Goal: Task Accomplishment & Management: Complete application form

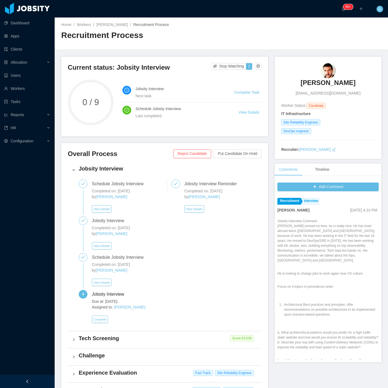
scroll to position [243, 0]
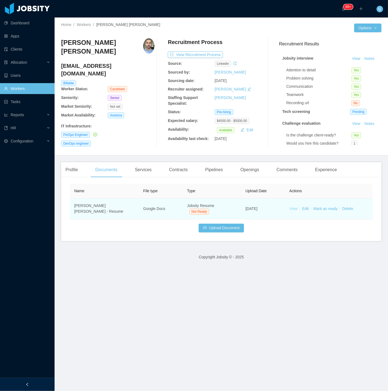
click at [290, 207] on link "View" at bounding box center [294, 208] width 8 height 4
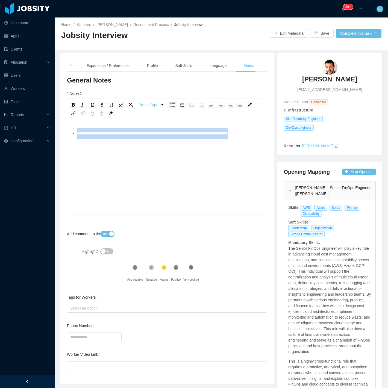
drag, startPoint x: 129, startPoint y: 162, endPoint x: 60, endPoint y: 111, distance: 85.0
click at [61, 112] on div "Background Experience / Preferences Profile Soft Skills Language Notes General …" at bounding box center [166, 218] width 213 height 331
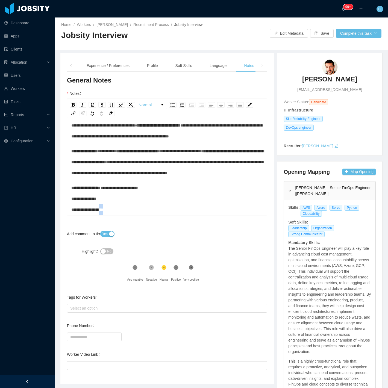
scroll to position [429, 0]
drag, startPoint x: 113, startPoint y: 213, endPoint x: 77, endPoint y: 213, distance: 35.5
click at [77, 213] on div "**********" at bounding box center [167, 198] width 192 height 33
click at [83, 334] on input "Phone Number" at bounding box center [94, 336] width 55 height 9
paste input "**********"
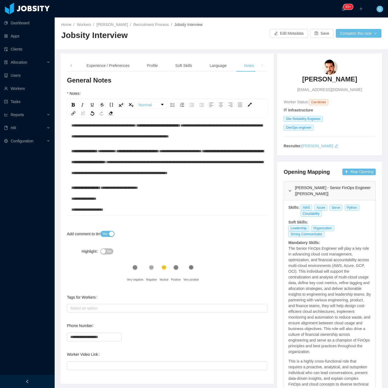
drag, startPoint x: 79, startPoint y: 212, endPoint x: 95, endPoint y: 223, distance: 19.0
click at [79, 211] on span "**********" at bounding box center [104, 199] width 67 height 26
click at [110, 336] on input "**********" at bounding box center [94, 336] width 55 height 9
type input "**********"
click at [129, 329] on div "**********" at bounding box center [167, 333] width 200 height 27
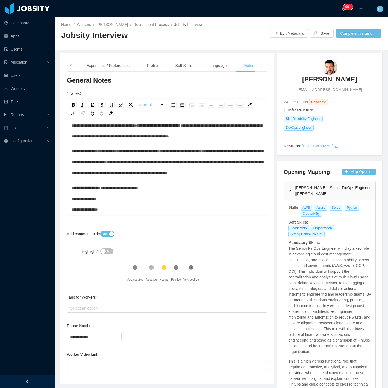
click at [104, 248] on div "No" at bounding box center [142, 251] width 84 height 11
click at [104, 253] on button "No" at bounding box center [106, 251] width 13 height 6
click at [73, 64] on span at bounding box center [71, 66] width 9 height 12
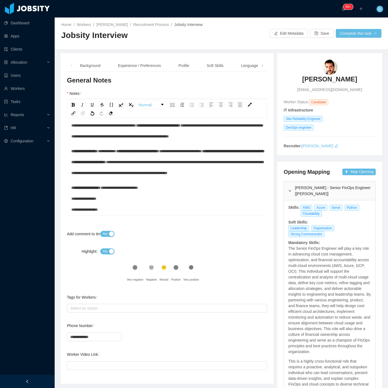
click at [73, 64] on span at bounding box center [71, 66] width 9 height 12
click at [96, 65] on div "Background" at bounding box center [90, 66] width 29 height 12
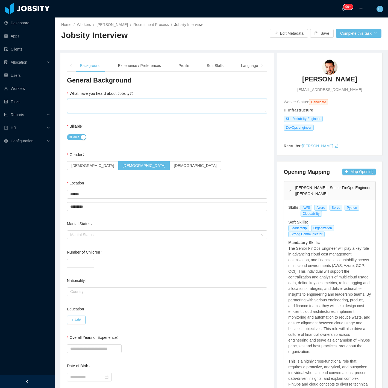
click at [91, 101] on textarea "What have you heard about Jobsity?" at bounding box center [167, 106] width 200 height 14
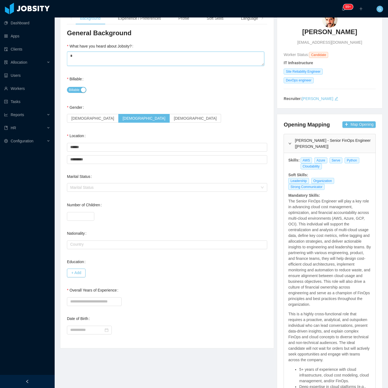
scroll to position [61, 0]
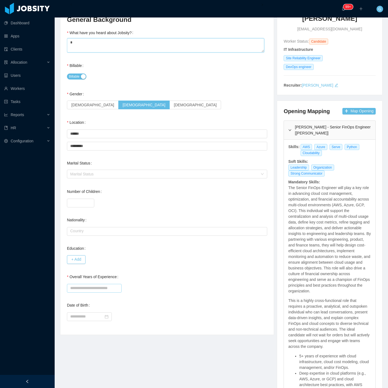
type textarea "*"
click at [78, 285] on input "Overall Years of Experience" at bounding box center [94, 288] width 55 height 9
type input "**"
drag, startPoint x: 160, startPoint y: 284, endPoint x: 161, endPoint y: 300, distance: 16.4
click at [162, 302] on div "General Background What have you heard about Jobsity? * Billable Billable Gende…" at bounding box center [167, 171] width 200 height 313
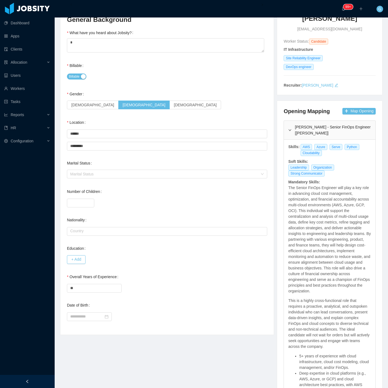
click at [146, 293] on div "General Background What have you heard about Jobsity? * Billable Billable Gende…" at bounding box center [167, 171] width 200 height 313
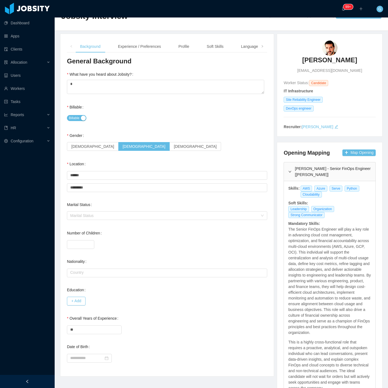
scroll to position [0, 0]
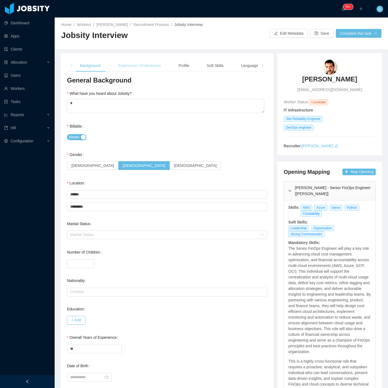
click at [143, 67] on div "Experience / Preferences" at bounding box center [140, 66] width 52 height 12
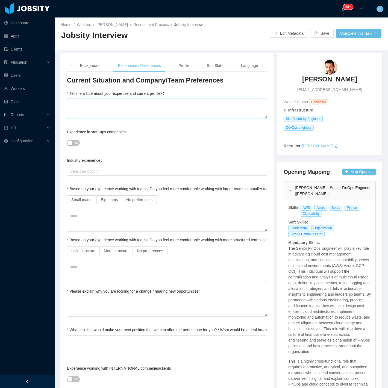
click at [88, 103] on textarea "Tell me a little about your expertise and current profile?" at bounding box center [167, 109] width 200 height 20
type textarea "*"
click at [137, 201] on span "No preferences" at bounding box center [139, 200] width 26 height 4
click at [157, 242] on label "Based on your experience working with teams. Do you feel more comfortable worki…" at bounding box center [188, 240] width 242 height 4
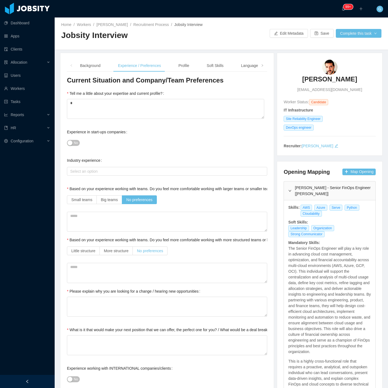
click at [152, 254] on label "No preferences" at bounding box center [150, 250] width 35 height 9
click at [148, 252] on span "No preferences" at bounding box center [150, 251] width 26 height 4
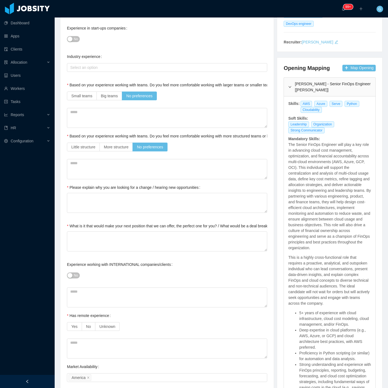
scroll to position [121, 0]
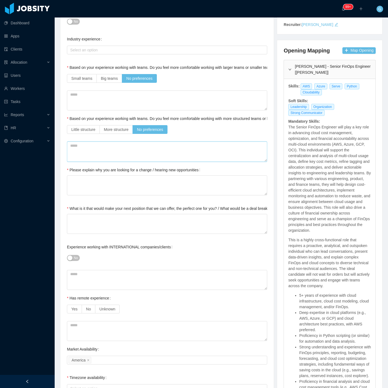
click at [72, 148] on textarea at bounding box center [167, 152] width 200 height 20
click at [88, 182] on textarea "Please explain why you are looking for a change / hearing new opportunities" at bounding box center [167, 185] width 200 height 20
type textarea "*"
click at [90, 215] on textarea "What is it that would make your next position that we can offer, the perfect on…" at bounding box center [167, 224] width 200 height 20
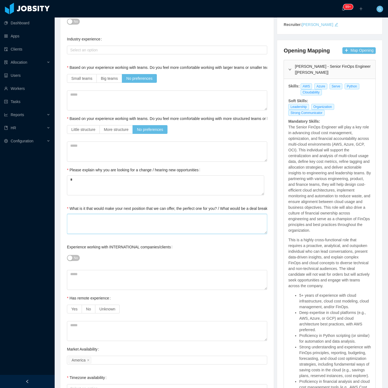
type textarea "*"
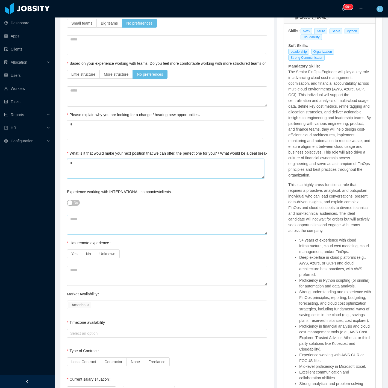
scroll to position [182, 0]
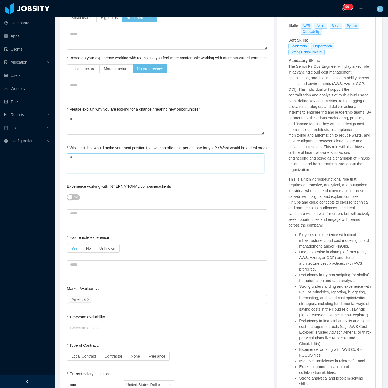
type textarea "*"
click at [70, 247] on label "Yes" at bounding box center [74, 248] width 15 height 9
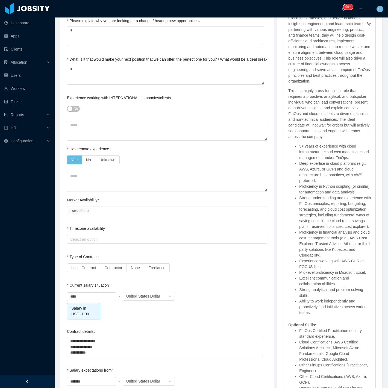
scroll to position [273, 0]
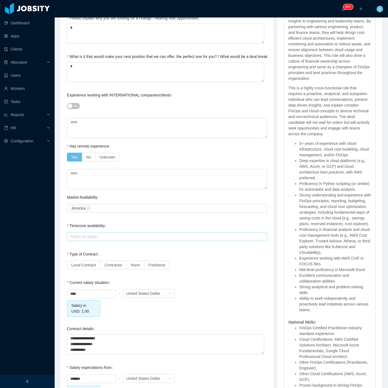
click at [79, 235] on div "Select an option" at bounding box center [165, 236] width 191 height 5
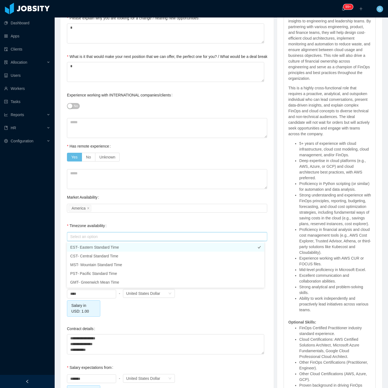
click at [85, 249] on li "EST- Eastern Standard Time" at bounding box center [165, 247] width 197 height 9
click at [84, 256] on li "CST- Central Standard Time" at bounding box center [165, 256] width 197 height 9
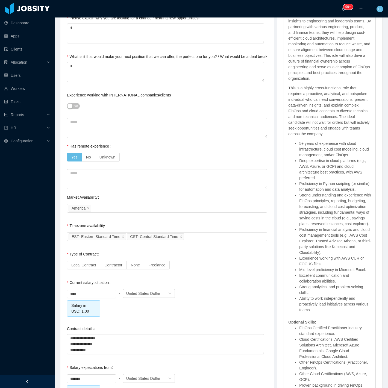
click at [64, 255] on div "Background Experience / Preferences Profile Soft Skills Language Notes General …" at bounding box center [166, 140] width 213 height 720
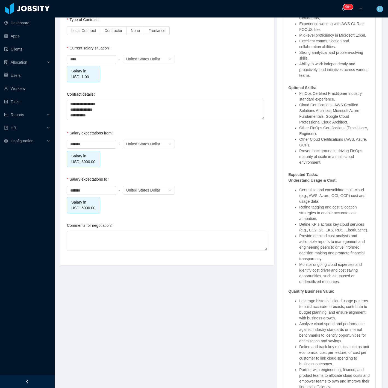
scroll to position [516, 0]
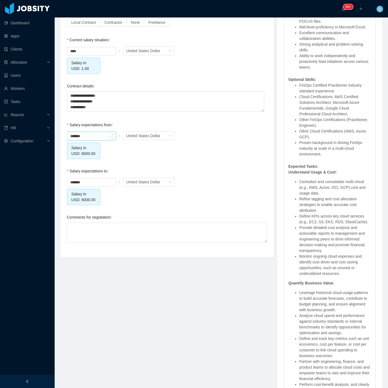
click at [72, 135] on input "*******" at bounding box center [91, 136] width 49 height 8
type input "*******"
drag, startPoint x: 89, startPoint y: 182, endPoint x: -65, endPoint y: 192, distance: 154.7
click at [0, 192] on html "Dashboard Apps Clients Allocation Users Workers Tasks Reports HR Configuration …" at bounding box center [194, 194] width 388 height 388
type input "*"
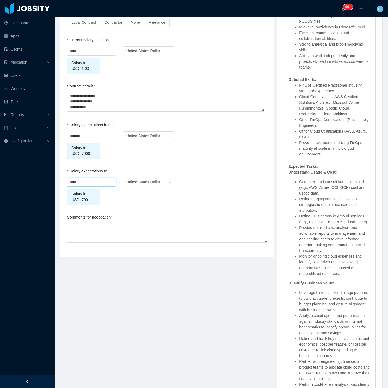
type input "*******"
drag, startPoint x: 211, startPoint y: 167, endPoint x: 201, endPoint y: 167, distance: 9.6
click at [208, 167] on div "Salary expectations to ******* - Currency United States Dollar Salary in USD: 7…" at bounding box center [167, 186] width 200 height 40
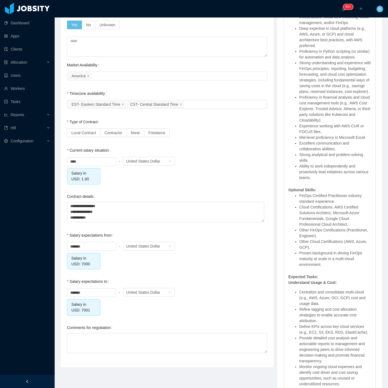
scroll to position [546, 0]
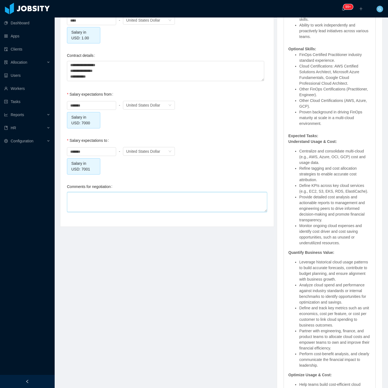
click at [76, 206] on textarea "Comments for negotiation" at bounding box center [167, 202] width 200 height 20
type textarea "*"
type textarea "**"
type textarea "***"
type textarea "****"
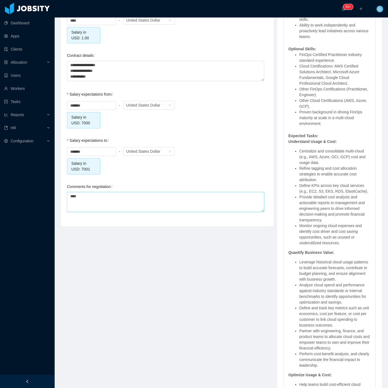
type textarea "*****"
type textarea "******"
type textarea "********"
type textarea "*********"
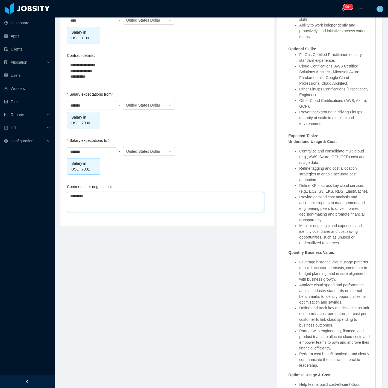
type textarea "*********"
type textarea "**********"
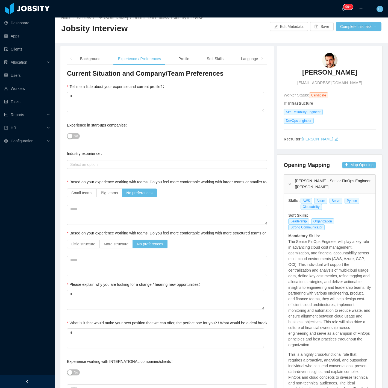
scroll to position [0, 0]
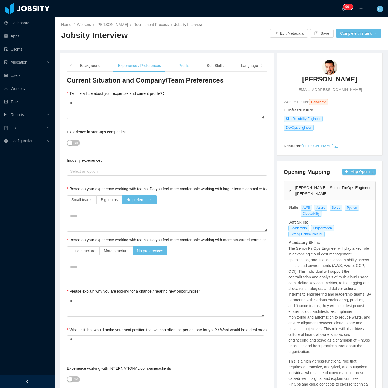
type textarea "**********"
click at [181, 66] on div "Profile" at bounding box center [184, 66] width 20 height 12
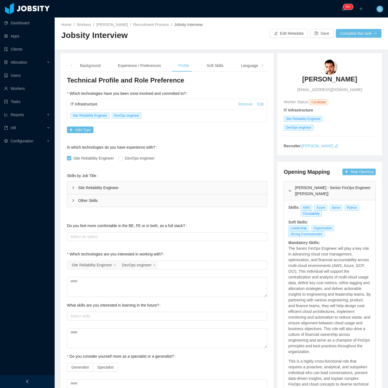
click at [95, 190] on div "Site Reliability Engineer" at bounding box center [167, 187] width 200 height 13
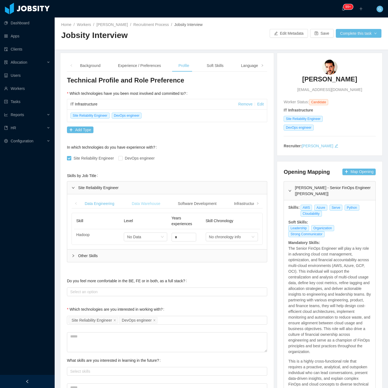
click at [158, 204] on div "Data Warehouse" at bounding box center [145, 204] width 37 height 10
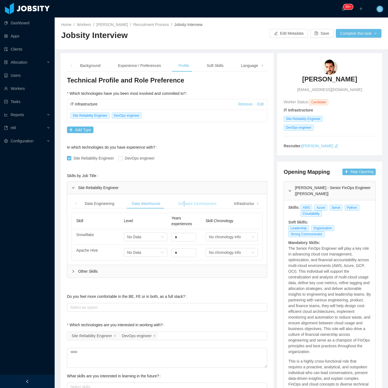
click at [185, 205] on div "Software Development" at bounding box center [197, 204] width 48 height 10
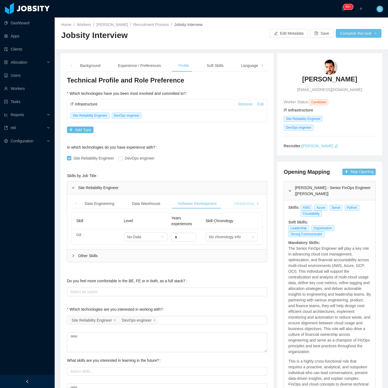
click at [237, 207] on div "Infrastructure" at bounding box center [244, 204] width 31 height 10
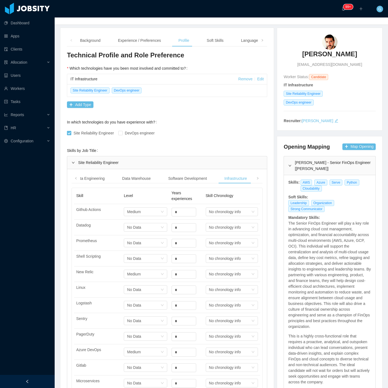
scroll to position [243, 0]
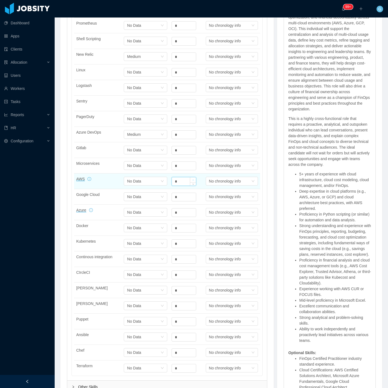
click at [191, 178] on span "Increase Value" at bounding box center [193, 179] width 6 height 5
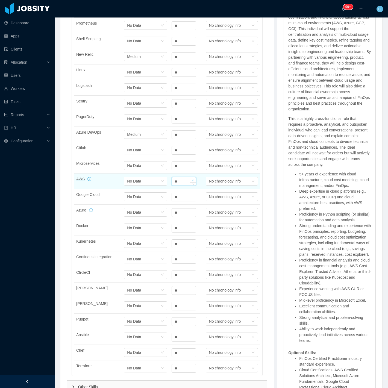
click at [191, 178] on span "Increase Value" at bounding box center [193, 179] width 6 height 5
type input "**"
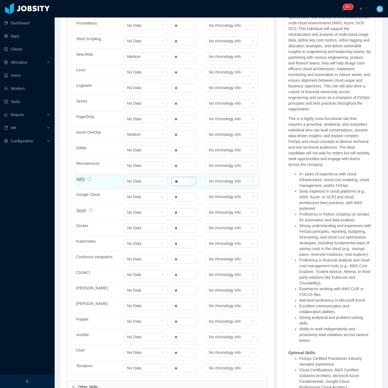
click at [191, 178] on span "Increase Value" at bounding box center [193, 179] width 6 height 5
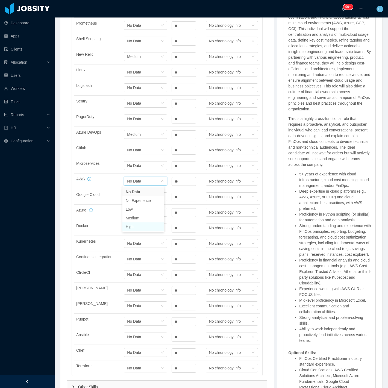
click at [136, 225] on li "High" at bounding box center [143, 226] width 42 height 9
click at [190, 209] on span "Increase Value" at bounding box center [193, 210] width 6 height 5
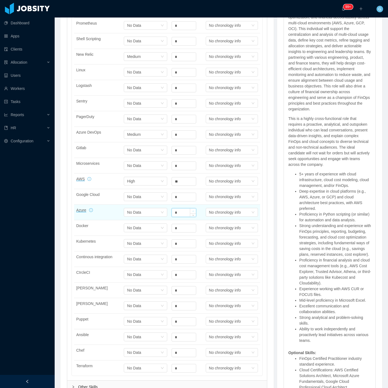
click at [190, 209] on span "Increase Value" at bounding box center [193, 210] width 6 height 5
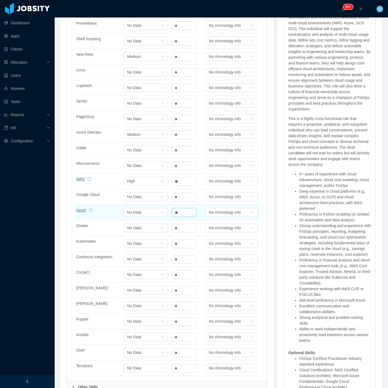
click at [190, 209] on span "Increase Value" at bounding box center [193, 210] width 6 height 5
click at [192, 211] on icon "icon: up" at bounding box center [193, 211] width 2 height 2
click at [190, 214] on span "Decrease Value" at bounding box center [193, 214] width 6 height 5
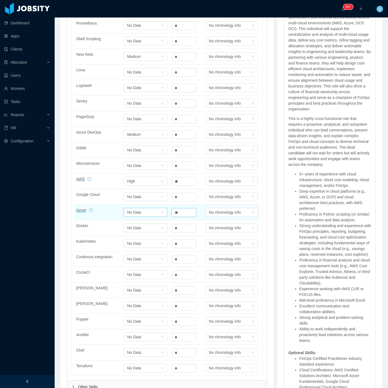
click at [148, 261] on li "High" at bounding box center [143, 258] width 42 height 9
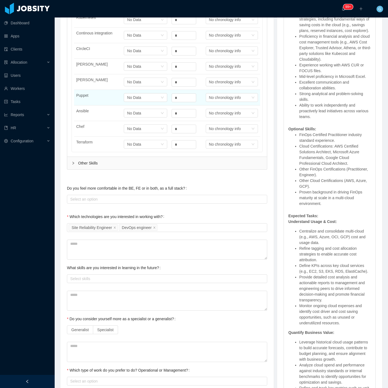
scroll to position [334, 0]
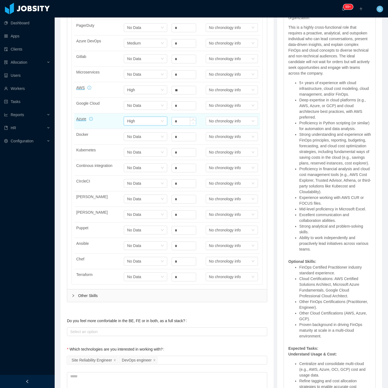
click at [193, 124] on span "Decrease Value" at bounding box center [193, 122] width 6 height 5
click at [193, 123] on span "Decrease Value" at bounding box center [193, 122] width 6 height 5
type input "*"
click at [193, 123] on span "Decrease Value" at bounding box center [193, 122] width 6 height 5
click at [96, 297] on div "Other Skills" at bounding box center [167, 295] width 200 height 13
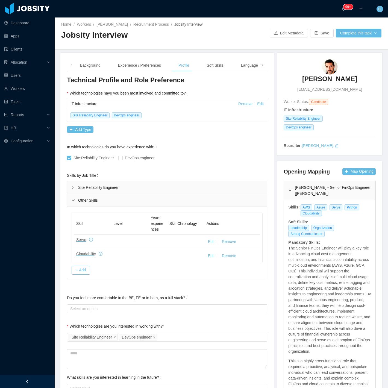
scroll to position [0, 0]
click at [100, 193] on div "Site Reliability Engineer" at bounding box center [167, 187] width 200 height 13
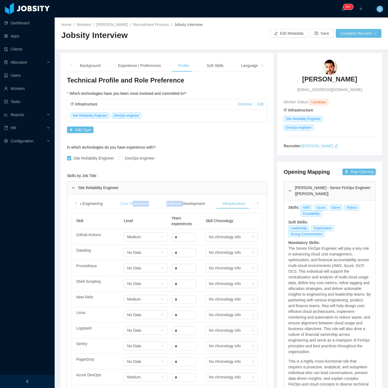
drag, startPoint x: 181, startPoint y: 204, endPoint x: 132, endPoint y: 205, distance: 49.5
click at [132, 205] on div "Data Engineering Data Warehouse Software Development Infrastructure Databases" at bounding box center [177, 204] width 216 height 10
click at [256, 207] on span at bounding box center [257, 204] width 9 height 10
drag, startPoint x: 243, startPoint y: 206, endPoint x: 238, endPoint y: 204, distance: 5.4
click at [238, 205] on div "Databases" at bounding box center [238, 204] width 27 height 10
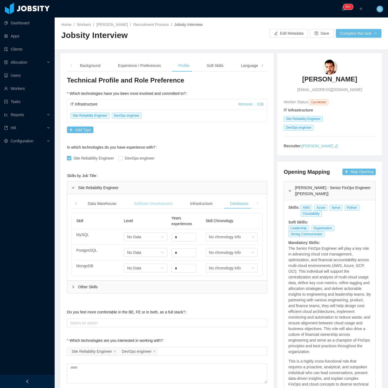
click at [163, 205] on div "Software Development" at bounding box center [153, 204] width 48 height 10
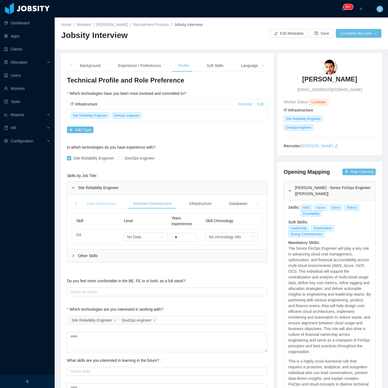
click at [110, 205] on div "Data Warehouse" at bounding box center [101, 204] width 37 height 10
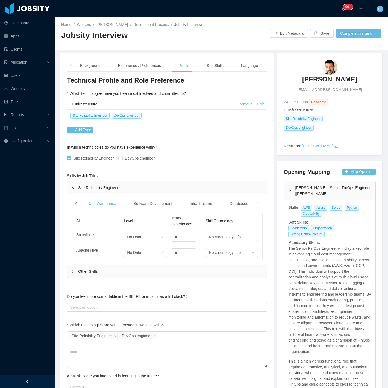
drag, startPoint x: 73, startPoint y: 207, endPoint x: 75, endPoint y: 204, distance: 4.2
click at [74, 206] on span at bounding box center [76, 204] width 9 height 10
click at [75, 204] on icon "icon: left" at bounding box center [76, 203] width 3 height 3
click at [92, 203] on div "Data Engineering" at bounding box center [99, 204] width 38 height 10
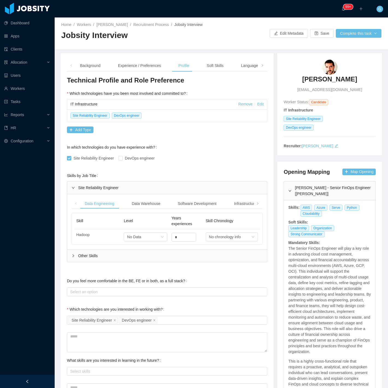
click at [85, 184] on div "Site Reliability Engineer" at bounding box center [167, 187] width 200 height 13
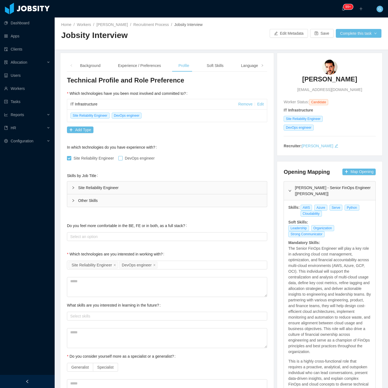
click at [138, 155] on label "DevOps engineer" at bounding box center [137, 158] width 39 height 6
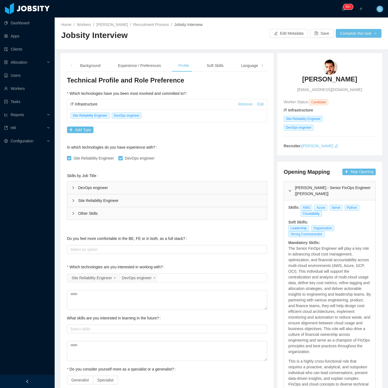
click at [139, 158] on span "DevOps engineer" at bounding box center [140, 158] width 34 height 4
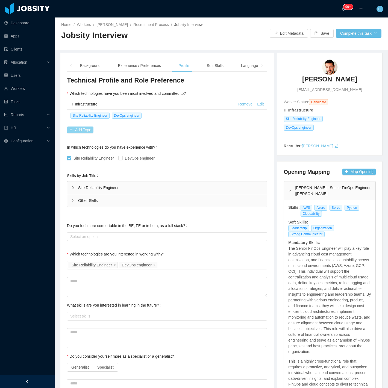
click at [89, 133] on button "Add Type" at bounding box center [80, 129] width 27 height 7
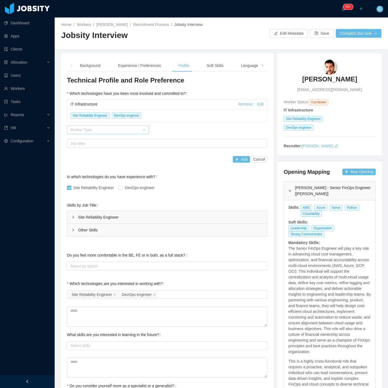
click at [113, 127] on div "Worker Type" at bounding box center [104, 129] width 69 height 5
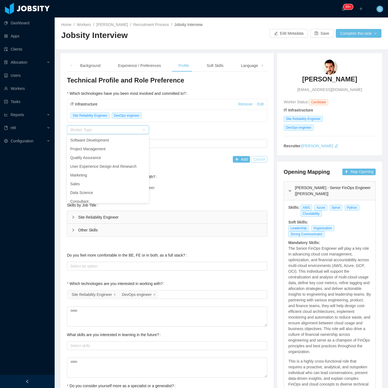
click at [252, 156] on div "Add Cancel" at bounding box center [167, 159] width 200 height 11
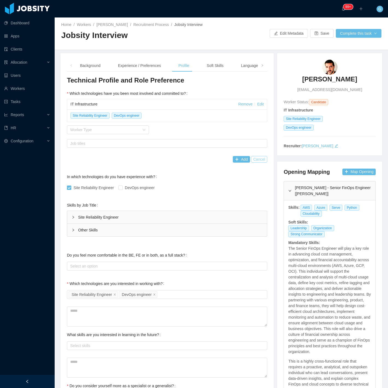
drag, startPoint x: 254, startPoint y: 159, endPoint x: 253, endPoint y: 155, distance: 4.3
click at [254, 160] on button "Cancel" at bounding box center [259, 159] width 16 height 7
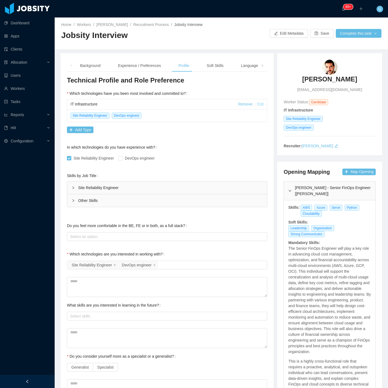
click at [257, 105] on link "Edit" at bounding box center [260, 104] width 7 height 4
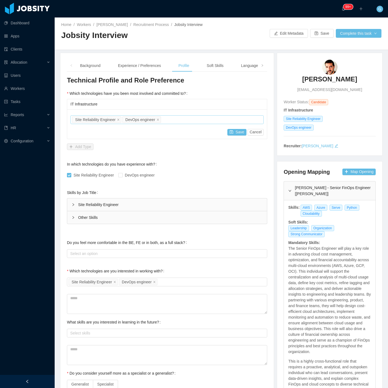
click at [185, 120] on div "Job titles Site Reliability Engineer DevOps engineer" at bounding box center [166, 120] width 188 height 8
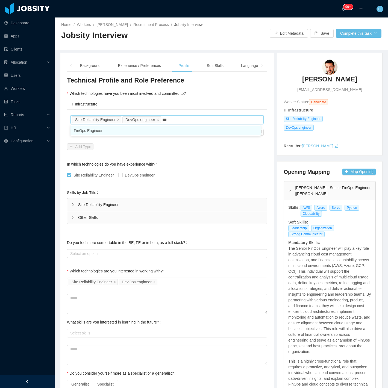
type input "***"
click at [132, 125] on div "Job titles Site Reliability Engineer DevOps engineer fin Save Cancel" at bounding box center [167, 124] width 200 height 30
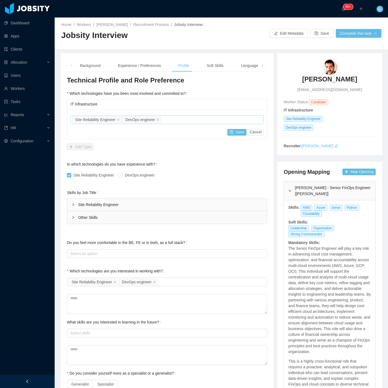
click at [170, 117] on div "Job titles Site Reliability Engineer DevOps engineer" at bounding box center [166, 120] width 188 height 8
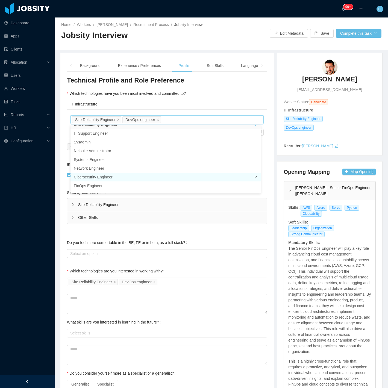
scroll to position [56, 0]
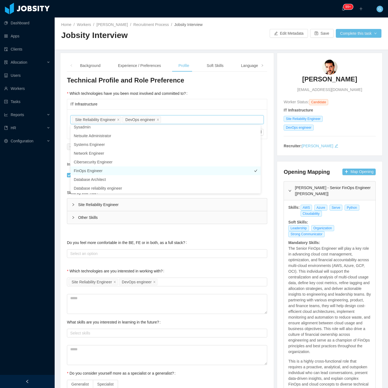
click at [89, 172] on li "FinOps Engineer" at bounding box center [165, 170] width 190 height 9
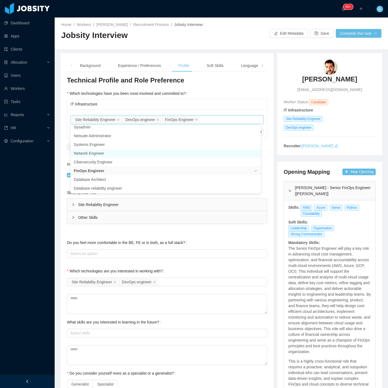
scroll to position [53, 0]
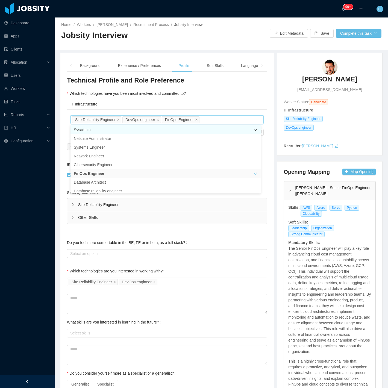
drag, startPoint x: 175, startPoint y: 121, endPoint x: 116, endPoint y: 126, distance: 58.9
click at [116, 126] on body "Dashboard Apps Clients Allocation Users Workers Tasks Reports HR Configuration …" at bounding box center [194, 194] width 388 height 388
click at [184, 108] on div "IT Infrastructure" at bounding box center [166, 104] width 193 height 10
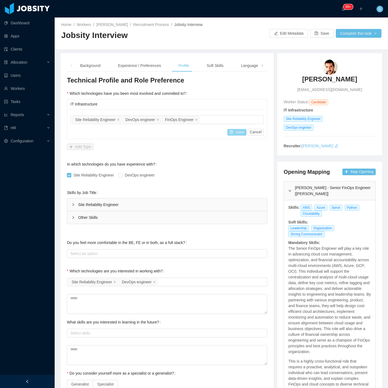
click at [229, 131] on button "Save" at bounding box center [236, 132] width 19 height 7
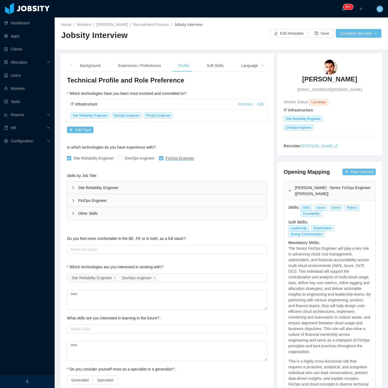
click at [87, 201] on div "FinOps Engineer" at bounding box center [167, 200] width 200 height 13
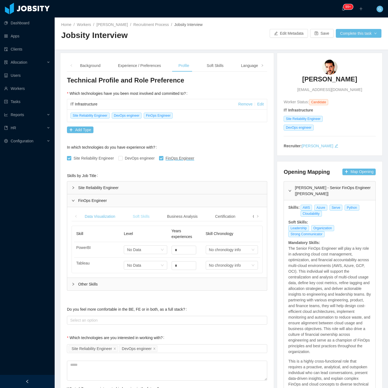
click at [144, 215] on div "Soft Skills" at bounding box center [140, 216] width 25 height 10
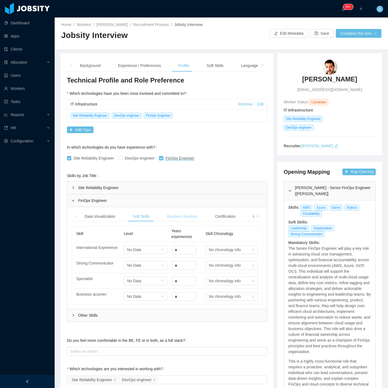
click at [179, 214] on div "Business Analysis" at bounding box center [182, 216] width 39 height 10
click at [216, 220] on div "Certification" at bounding box center [225, 216] width 29 height 10
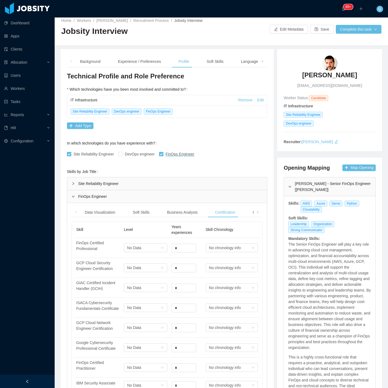
scroll to position [0, 0]
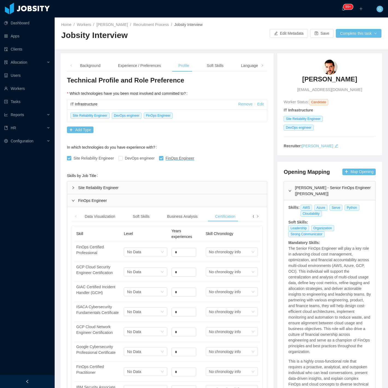
drag, startPoint x: 246, startPoint y: 219, endPoint x: 253, endPoint y: 219, distance: 6.8
click at [250, 219] on div "Cibersecurity" at bounding box center [263, 216] width 31 height 10
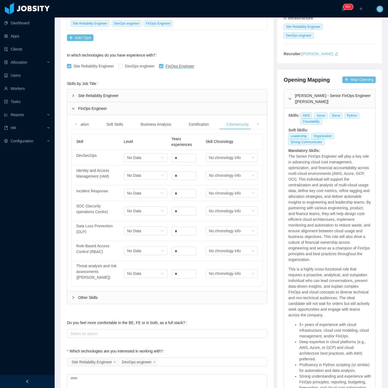
scroll to position [152, 0]
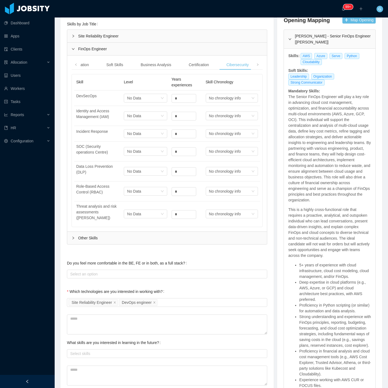
click at [174, 232] on div "Other Skills" at bounding box center [167, 238] width 200 height 13
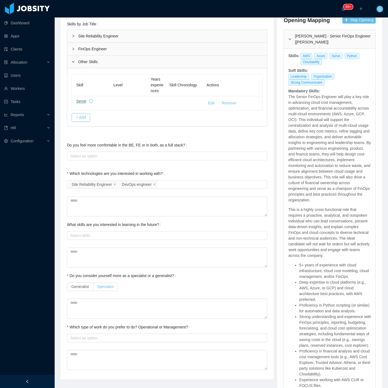
click at [99, 284] on span "Specialist" at bounding box center [105, 286] width 16 height 4
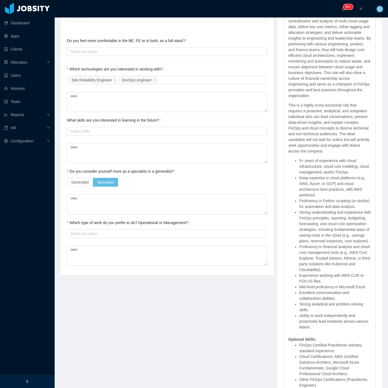
scroll to position [273, 0]
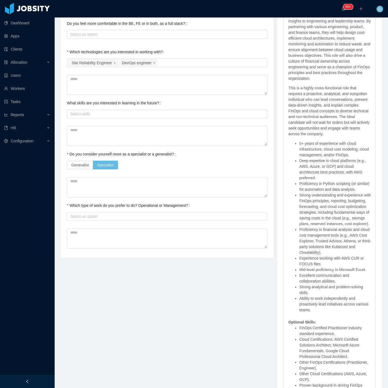
click at [95, 210] on div "Which type of work do you prefer to do? Operational or Management?" at bounding box center [129, 205] width 125 height 11
click at [97, 218] on div "Select an option" at bounding box center [165, 216] width 191 height 5
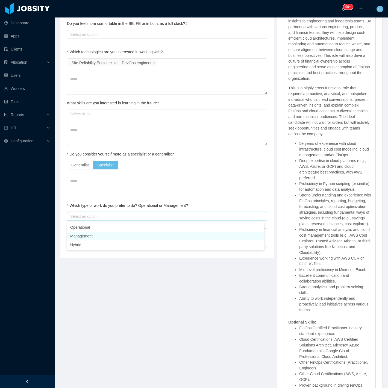
click at [80, 232] on li "Management" at bounding box center [165, 236] width 197 height 9
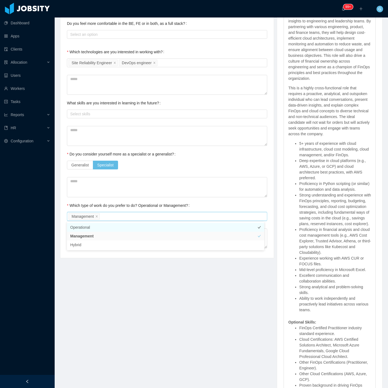
click at [79, 226] on li "Operational" at bounding box center [165, 227] width 197 height 9
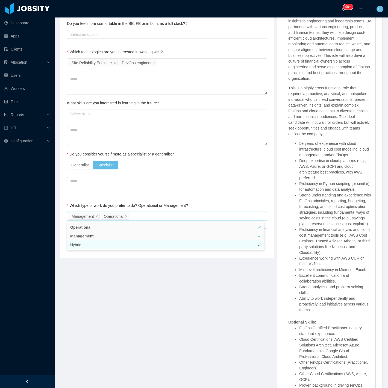
click at [81, 245] on li "Hybrid" at bounding box center [165, 244] width 197 height 9
click at [151, 199] on div "Technical Profile and Role Preference Which technologies have you been most inv…" at bounding box center [167, 27] width 200 height 449
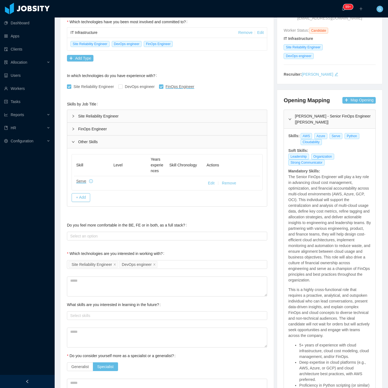
scroll to position [0, 0]
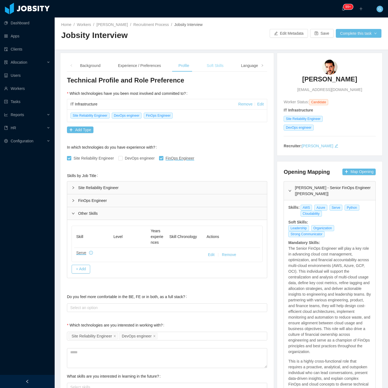
click at [210, 66] on div "Soft Skills" at bounding box center [214, 66] width 25 height 12
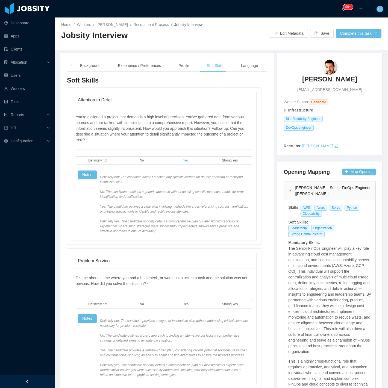
click at [185, 163] on label "Yes" at bounding box center [186, 160] width 44 height 8
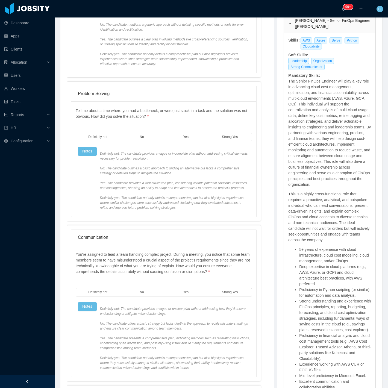
scroll to position [212, 0]
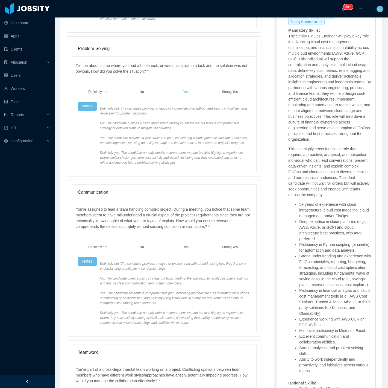
click at [181, 94] on label "Yes" at bounding box center [186, 92] width 44 height 8
click at [176, 248] on label "Yes" at bounding box center [186, 247] width 44 height 8
click at [239, 86] on div "Tell me about a time where you had a bottleneck, or were just stuck in a task a…" at bounding box center [164, 114] width 176 height 102
click at [240, 95] on label "Strong Yes" at bounding box center [230, 92] width 44 height 8
click at [228, 244] on label "Strong Yes" at bounding box center [230, 247] width 44 height 8
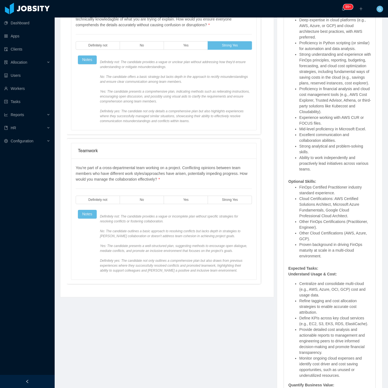
scroll to position [455, 0]
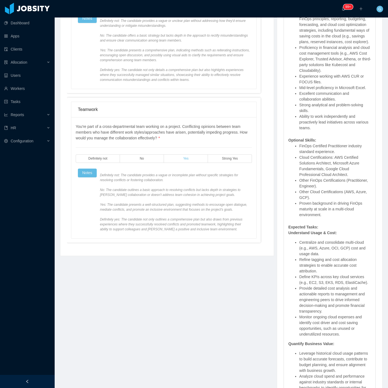
click at [182, 161] on label "Yes" at bounding box center [186, 158] width 44 height 8
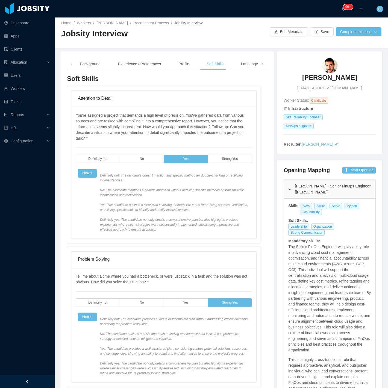
scroll to position [0, 0]
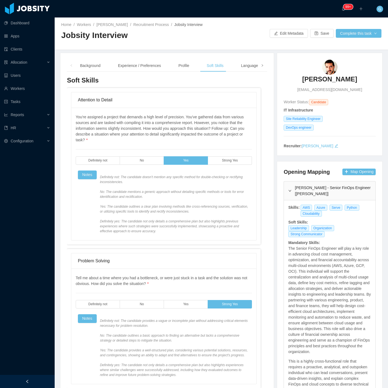
click at [258, 65] on span at bounding box center [262, 66] width 9 height 12
click at [214, 65] on div "Language" at bounding box center [218, 66] width 26 height 12
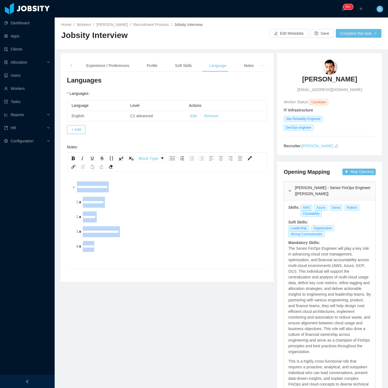
drag, startPoint x: 99, startPoint y: 239, endPoint x: 54, endPoint y: 154, distance: 96.3
click at [54, 154] on section "Dashboard Apps Clients Allocation Users Workers Tasks Reports HR Configuration …" at bounding box center [194, 194] width 388 height 388
click at [239, 67] on div "Notes" at bounding box center [248, 66] width 19 height 12
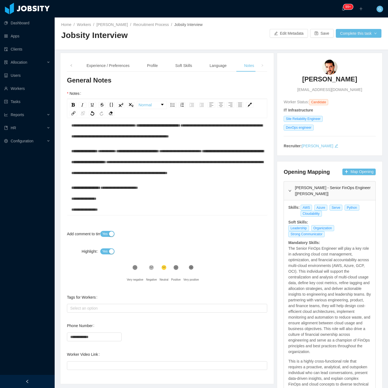
scroll to position [273, 0]
click at [122, 305] on div "Select an option" at bounding box center [166, 308] width 195 height 8
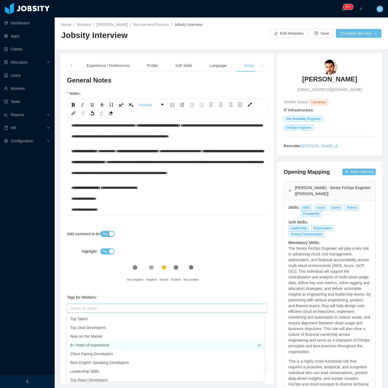
click at [98, 346] on li "8+ Years of experience" at bounding box center [165, 345] width 197 height 9
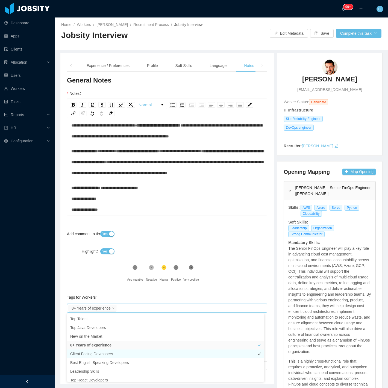
click at [92, 356] on li "Client Facing Developers" at bounding box center [165, 353] width 197 height 9
click at [370, 32] on button "Complete this task" at bounding box center [359, 33] width 46 height 9
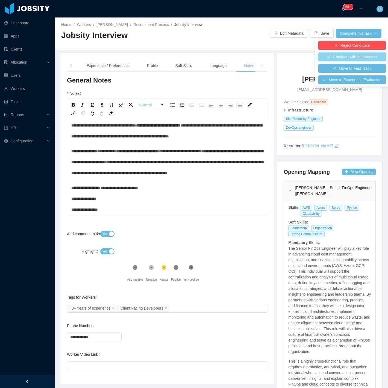
click at [370, 56] on button "Continue with the process" at bounding box center [351, 56] width 67 height 9
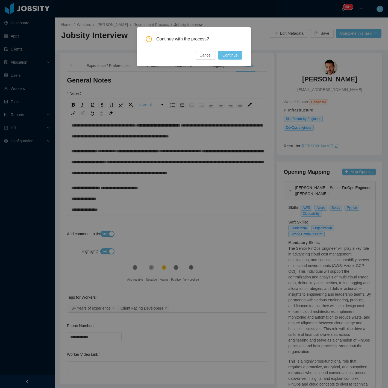
click at [234, 57] on button "Continue" at bounding box center [230, 55] width 24 height 9
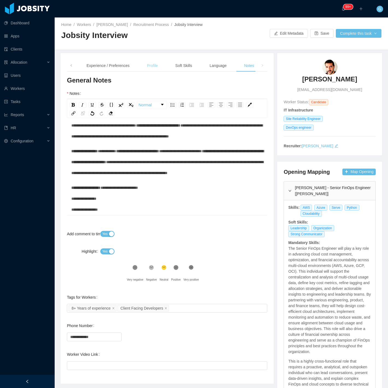
click at [144, 70] on div "Profile" at bounding box center [153, 66] width 20 height 12
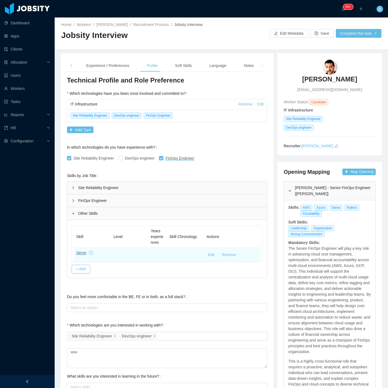
click at [223, 256] on button "Remove" at bounding box center [229, 255] width 14 height 6
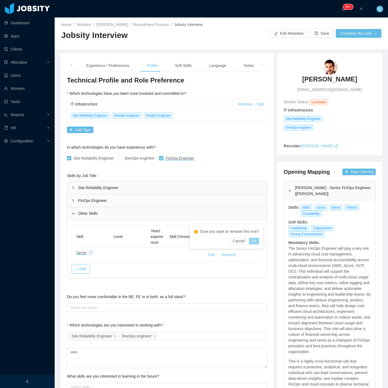
click at [252, 240] on button "OK" at bounding box center [254, 241] width 10 height 7
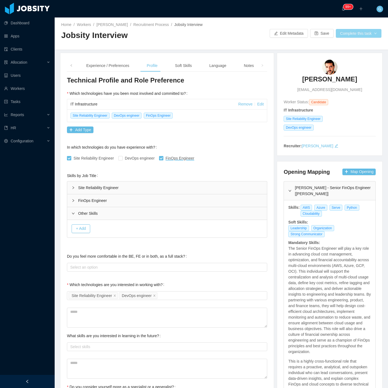
click at [366, 30] on button "Complete this task" at bounding box center [359, 33] width 46 height 9
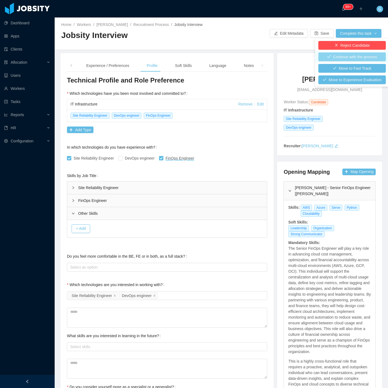
click at [350, 53] on button "Continue with the process" at bounding box center [351, 56] width 67 height 9
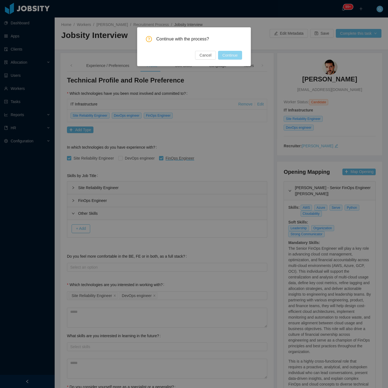
click at [231, 57] on button "Continue" at bounding box center [230, 55] width 24 height 9
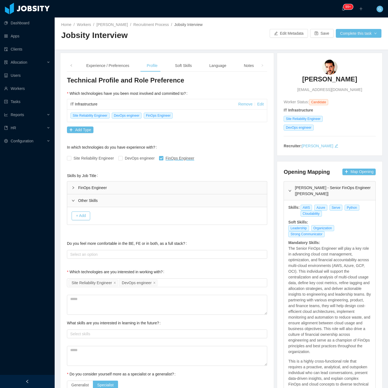
click at [148, 184] on div "FinOps Engineer" at bounding box center [167, 187] width 200 height 13
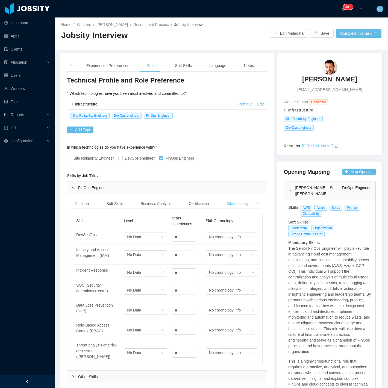
click at [135, 187] on div "FinOps Engineer" at bounding box center [167, 187] width 200 height 13
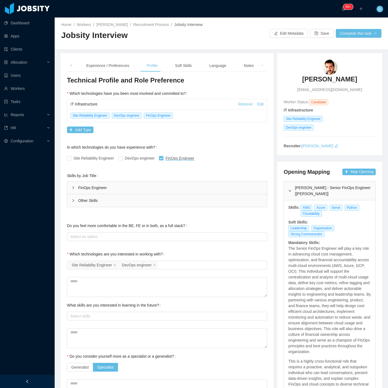
click at [114, 195] on div "Other Skills" at bounding box center [167, 200] width 200 height 13
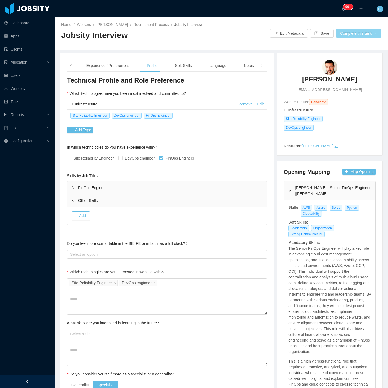
click at [354, 32] on button "Complete this task" at bounding box center [359, 33] width 46 height 9
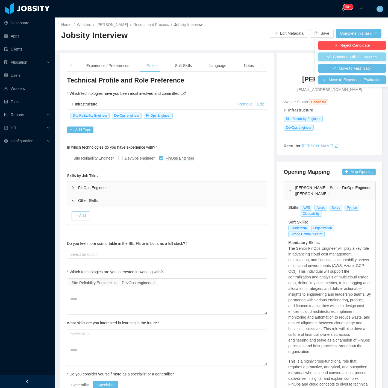
click at [339, 58] on button "Continue with the process" at bounding box center [351, 56] width 67 height 9
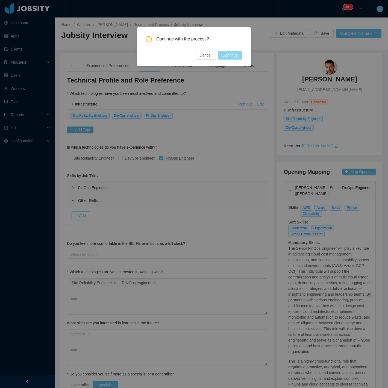
click at [236, 58] on button "Continue" at bounding box center [230, 55] width 24 height 9
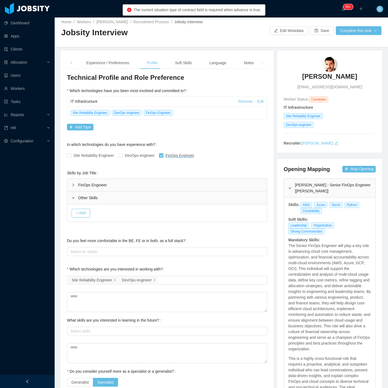
scroll to position [0, 0]
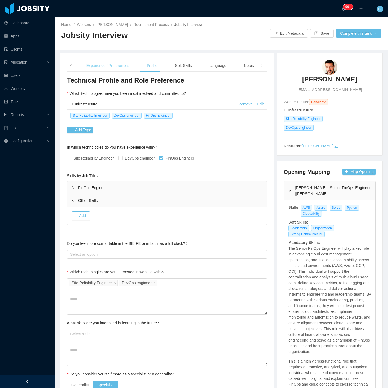
click at [117, 70] on div "Experience / Preferences" at bounding box center [108, 66] width 52 height 12
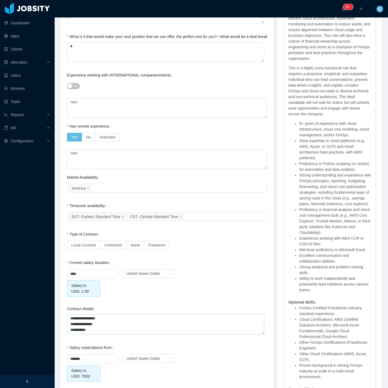
scroll to position [425, 0]
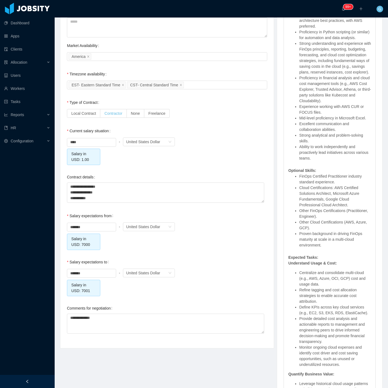
click at [110, 113] on span "Contractor" at bounding box center [113, 113] width 18 height 4
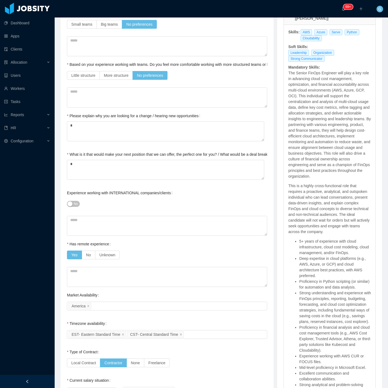
scroll to position [0, 0]
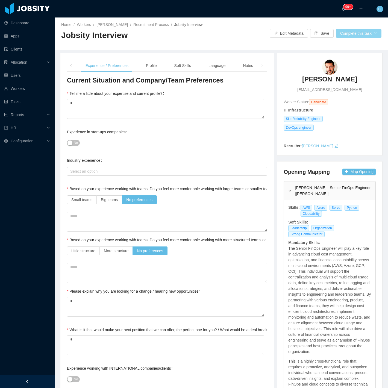
click at [351, 34] on button "Complete this task" at bounding box center [359, 33] width 46 height 9
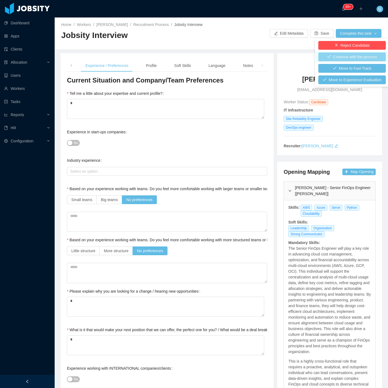
click at [348, 58] on button "Continue with the process" at bounding box center [351, 56] width 67 height 9
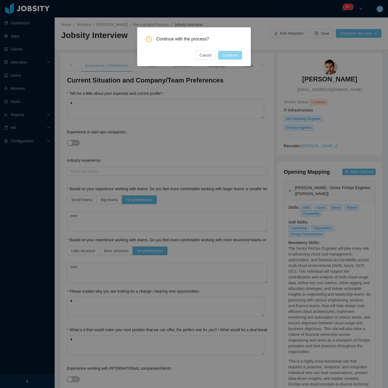
click at [233, 57] on button "Continue" at bounding box center [230, 55] width 24 height 9
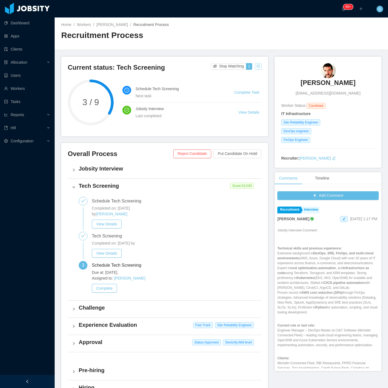
click at [256, 66] on button "button" at bounding box center [258, 66] width 7 height 7
click at [244, 83] on div "Change status" at bounding box center [243, 83] width 25 height 6
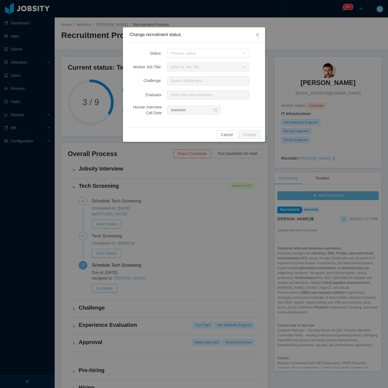
click at [187, 59] on div "Status: Process status Worker Job Title: Select a Job Title Challenge: Search c…" at bounding box center [194, 84] width 142 height 85
click at [187, 54] on div "Process status" at bounding box center [204, 53] width 69 height 5
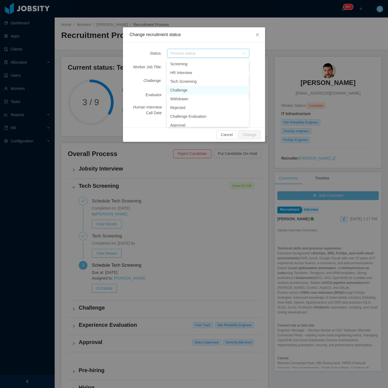
click at [190, 93] on li "Challenge" at bounding box center [208, 90] width 82 height 9
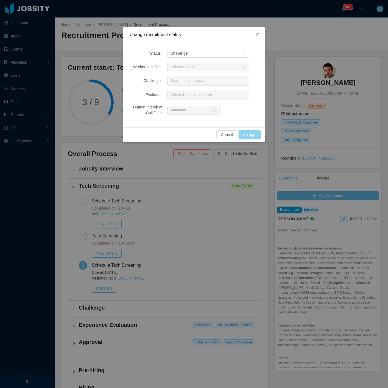
click at [253, 135] on button "Change" at bounding box center [250, 134] width 22 height 9
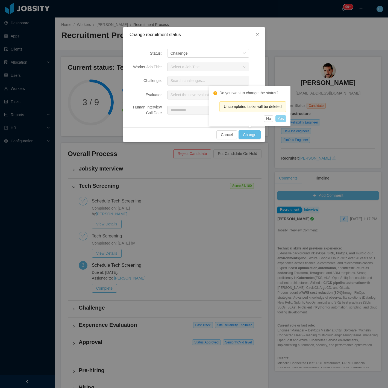
click at [284, 116] on button "Yes" at bounding box center [280, 118] width 11 height 7
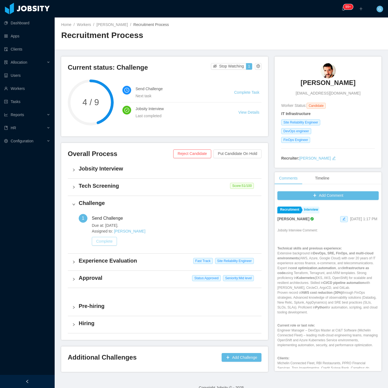
click at [93, 241] on button "Complete" at bounding box center [104, 241] width 25 height 9
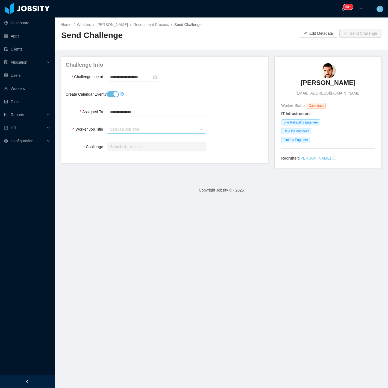
click at [124, 127] on div "Select a Job Title" at bounding box center [153, 128] width 87 height 5
click at [122, 165] on li "FinOps Engineer" at bounding box center [155, 165] width 98 height 9
click at [117, 150] on input "text" at bounding box center [156, 147] width 99 height 9
click at [118, 161] on li "SRE Interview" at bounding box center [155, 158] width 98 height 11
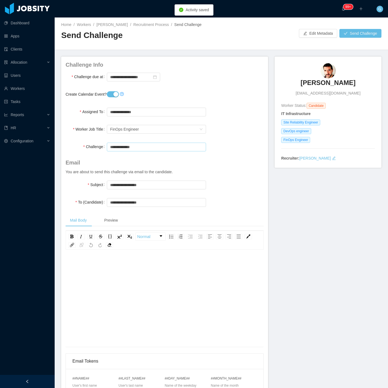
type input "**********"
click at [114, 99] on div at bounding box center [156, 94] width 99 height 11
click at [111, 93] on button "Create Calendar Event?" at bounding box center [113, 94] width 12 height 6
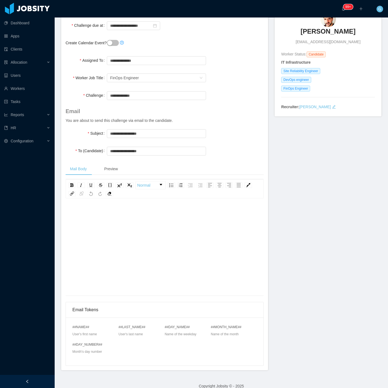
scroll to position [59, 0]
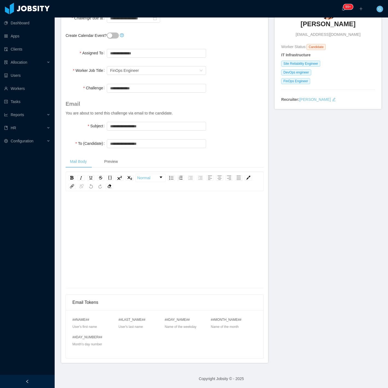
click at [166, 219] on div "rdw-editor" at bounding box center [165, 248] width 190 height 96
click at [140, 144] on input "**********" at bounding box center [156, 143] width 99 height 9
type input "**********"
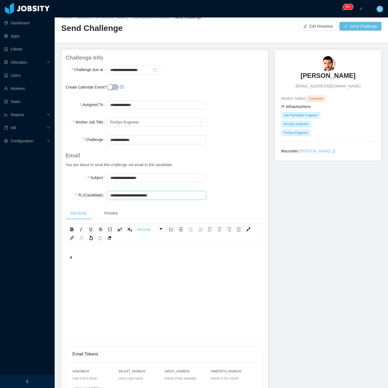
scroll to position [0, 0]
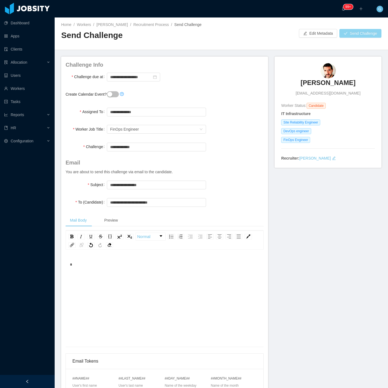
click at [346, 34] on button "Send Challenge" at bounding box center [360, 33] width 42 height 9
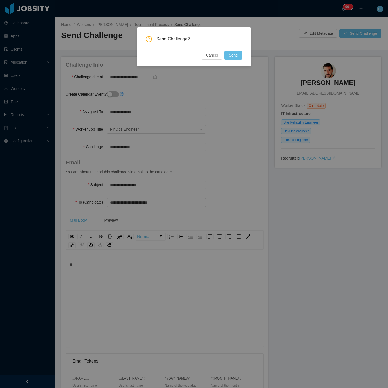
click at [231, 60] on div "Send Challenge? Cancel Send" at bounding box center [194, 46] width 114 height 39
click at [229, 57] on button "Send" at bounding box center [233, 55] width 18 height 9
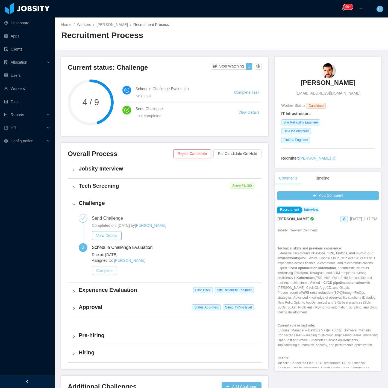
click at [106, 272] on button "Complete" at bounding box center [104, 270] width 25 height 9
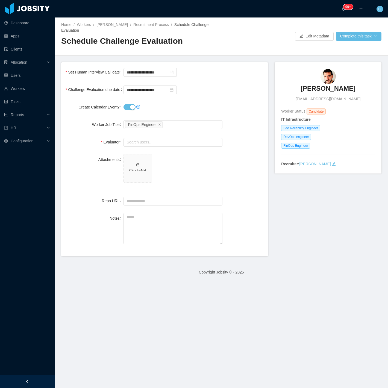
click at [131, 104] on button "Create Calendar Event?" at bounding box center [129, 107] width 12 height 6
click at [154, 138] on input "text" at bounding box center [172, 142] width 99 height 9
click at [171, 123] on div "Select a Technology FinOps Engineer" at bounding box center [172, 124] width 99 height 11
click at [170, 120] on div "Select a Technology FinOps Engineer" at bounding box center [172, 124] width 94 height 8
type input "*****"
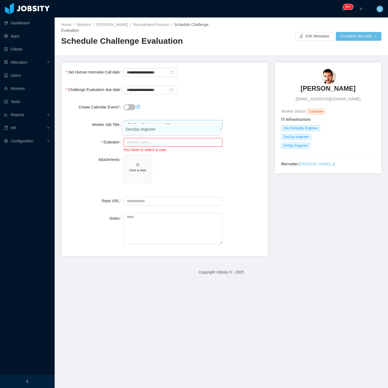
click at [148, 133] on li "DevOps engineer" at bounding box center [171, 129] width 98 height 9
click at [147, 140] on input "text" at bounding box center [172, 142] width 99 height 9
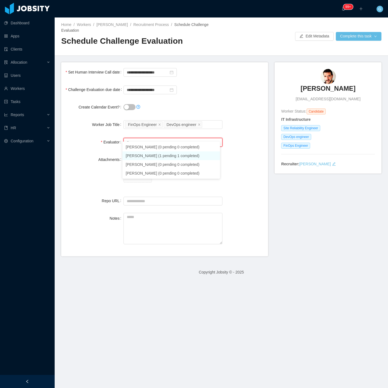
type input "*"
click at [152, 154] on span "Click to Add" at bounding box center [172, 169] width 99 height 31
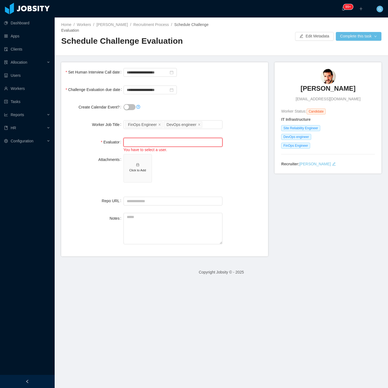
click at [146, 139] on input "text" at bounding box center [172, 142] width 99 height 9
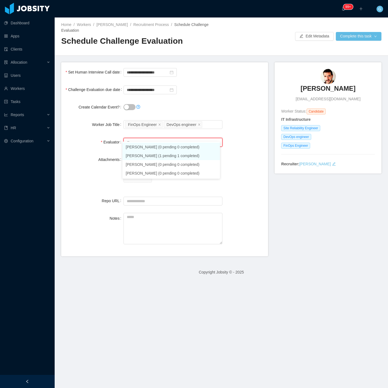
click at [154, 159] on li "Jose Flores (1 pending 1 completed)" at bounding box center [171, 155] width 98 height 9
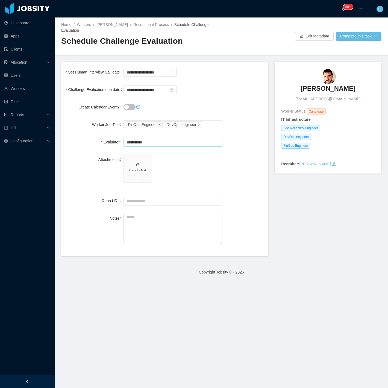
type input "**********"
click at [164, 138] on input "text" at bounding box center [172, 142] width 99 height 9
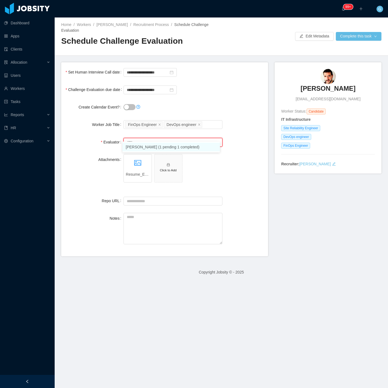
click at [162, 149] on li "Jose Flores (1 pending 1 completed)" at bounding box center [171, 147] width 98 height 9
type input "**********"
click at [234, 166] on div "Attachments Resume_Edson Santos.docx Click to Add" at bounding box center [165, 171] width 198 height 35
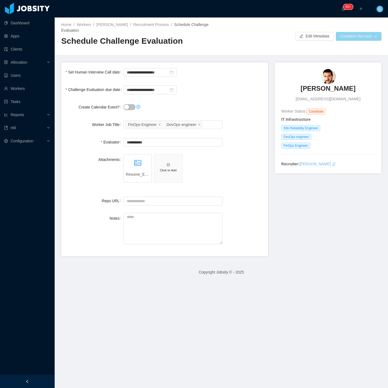
click at [366, 33] on button "Complete this task" at bounding box center [359, 36] width 46 height 9
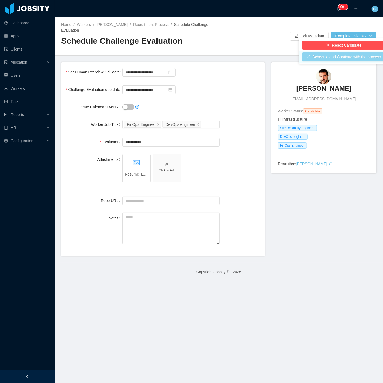
click at [335, 59] on button "Schedule and Continue with the process" at bounding box center [343, 56] width 83 height 9
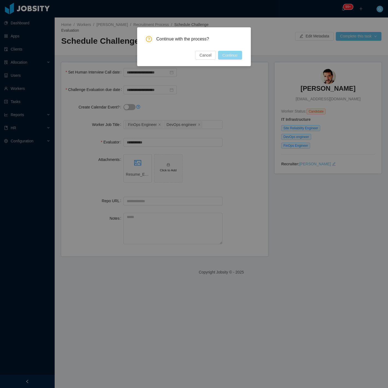
click at [234, 56] on button "Continue" at bounding box center [230, 55] width 24 height 9
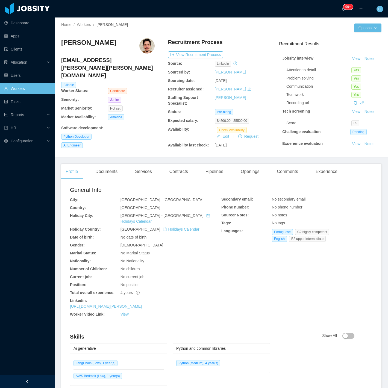
click at [155, 144] on div at bounding box center [161, 93] width 13 height 110
